Goal: Task Accomplishment & Management: Manage account settings

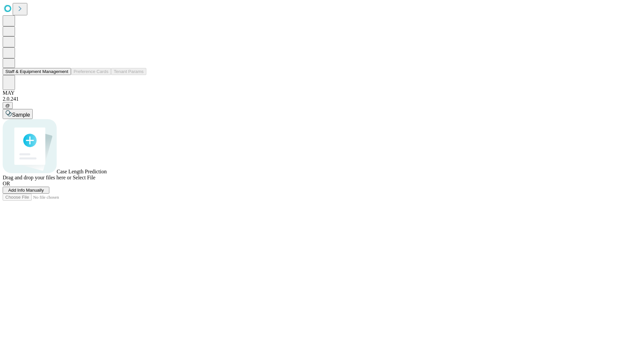
click at [64, 75] on button "Staff & Equipment Management" at bounding box center [37, 71] width 68 height 7
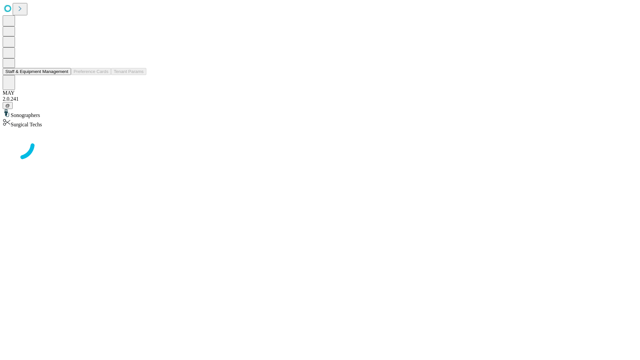
click at [64, 75] on button "Staff & Equipment Management" at bounding box center [37, 71] width 68 height 7
